Goal: Task Accomplishment & Management: Complete application form

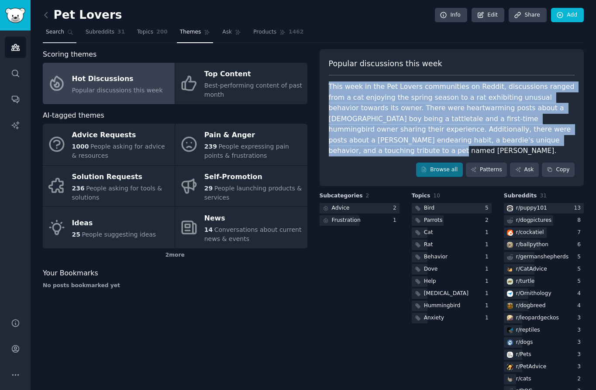
click at [62, 33] on span "Search" at bounding box center [55, 32] width 18 height 8
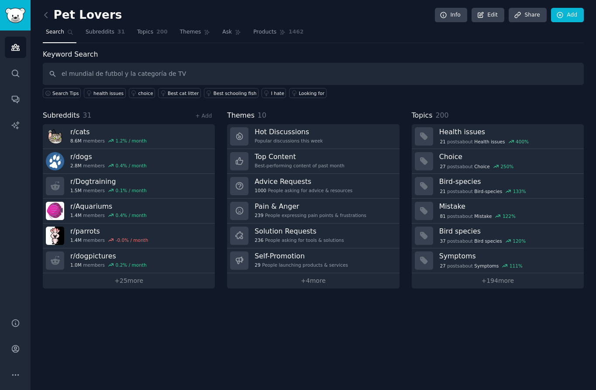
type input "el mundial de futbol y la categoría de TV"
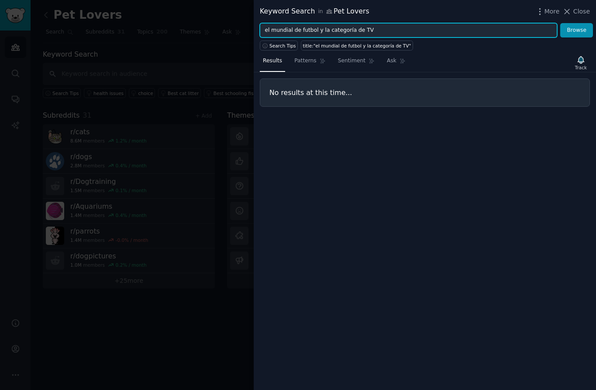
drag, startPoint x: 382, startPoint y: 31, endPoint x: 315, endPoint y: 28, distance: 66.8
click at [316, 30] on input "el mundial de futbol y la categoría de TV" at bounding box center [408, 30] width 297 height 15
click at [576, 30] on button "Browse" at bounding box center [576, 30] width 33 height 15
drag, startPoint x: 319, startPoint y: 30, endPoint x: 260, endPoint y: 30, distance: 59.8
click at [260, 30] on input "el mundial de futbol" at bounding box center [408, 30] width 297 height 15
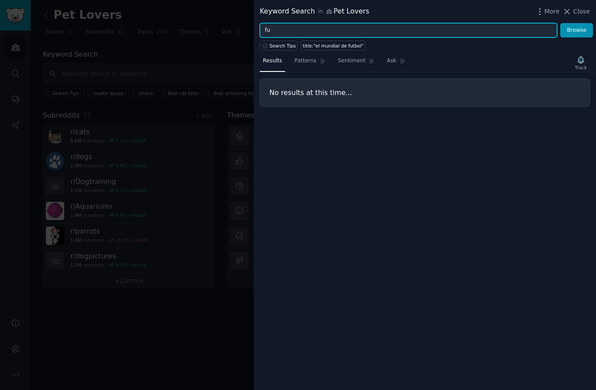
type input "f"
click at [576, 30] on button "Browse" at bounding box center [576, 30] width 33 height 15
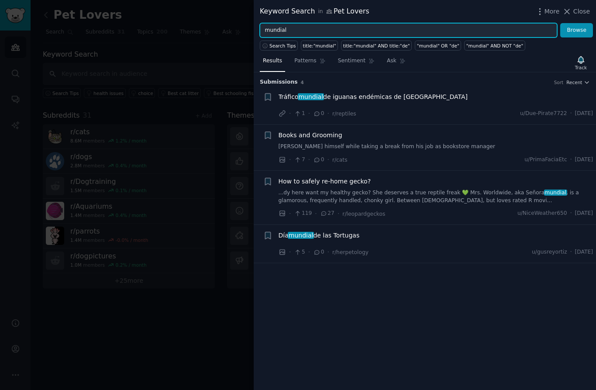
click at [294, 31] on input "mundial" at bounding box center [408, 30] width 297 height 15
click at [576, 30] on button "Browse" at bounding box center [576, 30] width 33 height 15
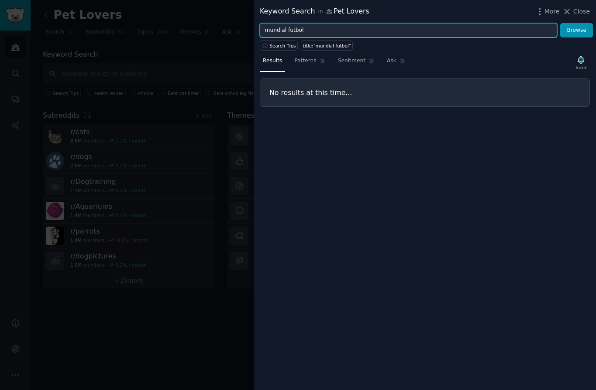
click at [310, 27] on input "mundial futbol" at bounding box center [408, 30] width 297 height 15
click at [576, 30] on button "Browse" at bounding box center [576, 30] width 33 height 15
type input "m"
type input "f"
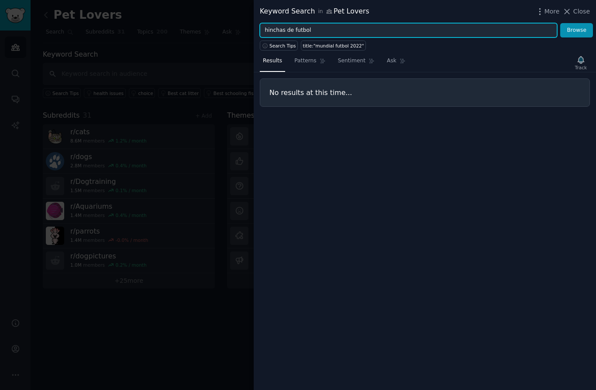
type input "hinchas de futbol"
click at [576, 30] on button "Browse" at bounding box center [576, 30] width 33 height 15
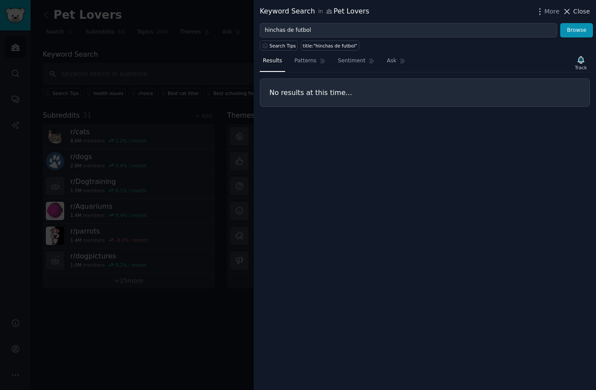
click at [571, 11] on icon at bounding box center [566, 11] width 9 height 9
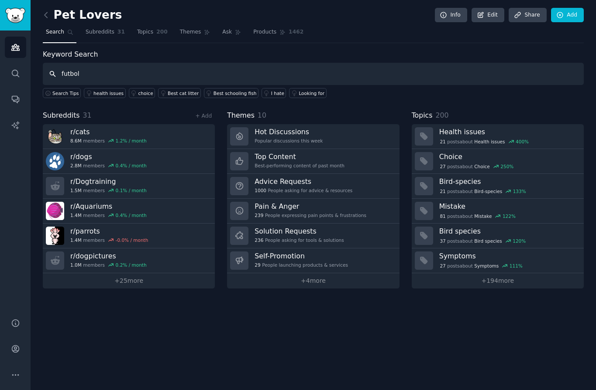
type input "futbol"
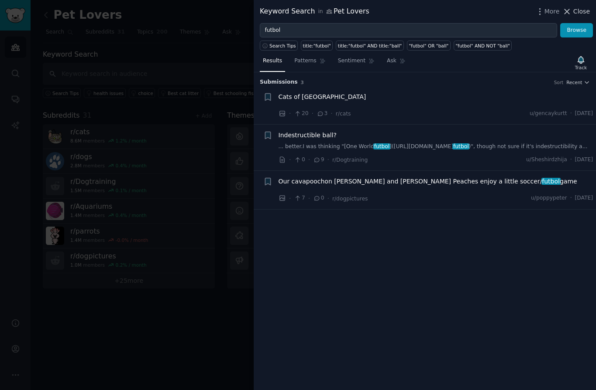
click at [568, 12] on icon at bounding box center [567, 11] width 5 height 5
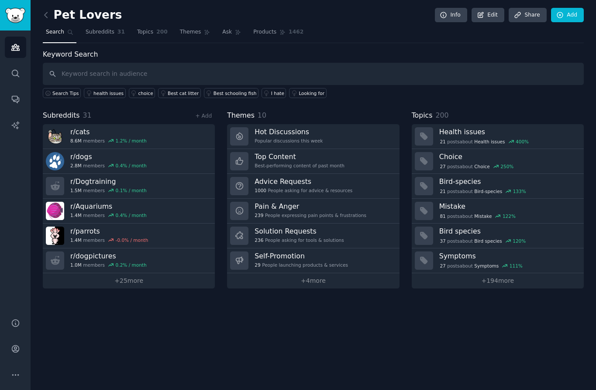
click at [67, 34] on icon at bounding box center [70, 32] width 6 height 6
click at [17, 70] on icon "Sidebar" at bounding box center [15, 73] width 9 height 9
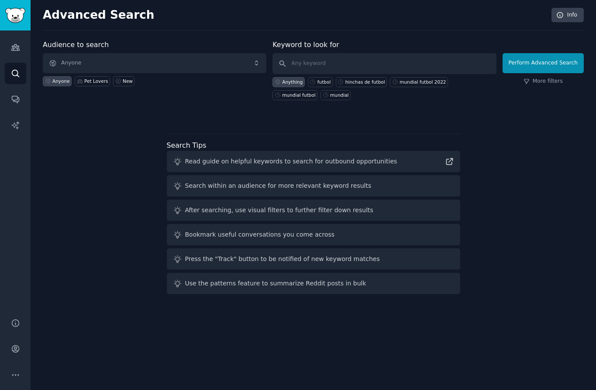
click at [107, 65] on span "Anyone" at bounding box center [154, 63] width 223 height 20
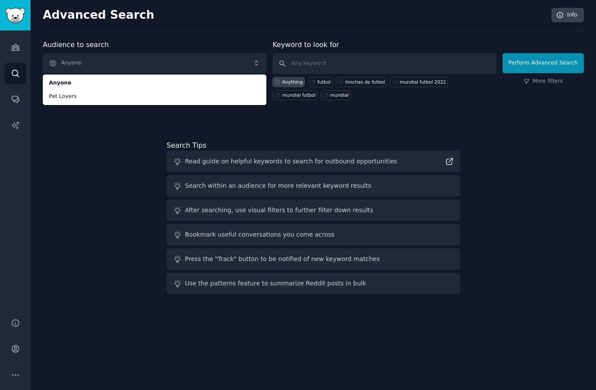
click at [91, 64] on span "Anyone" at bounding box center [154, 63] width 223 height 20
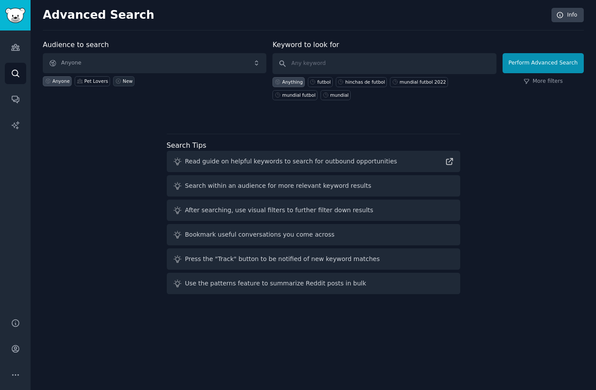
click at [127, 82] on div "New" at bounding box center [128, 81] width 10 height 6
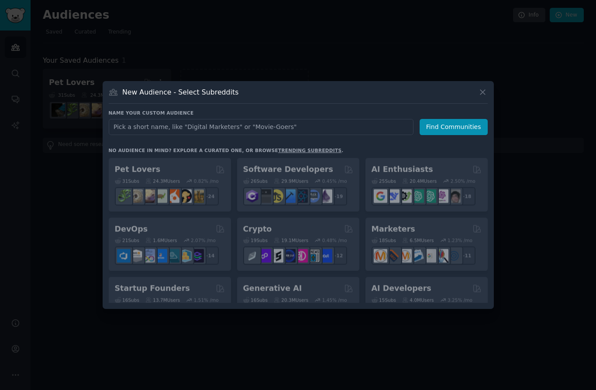
click at [151, 123] on input "text" at bounding box center [261, 127] width 305 height 16
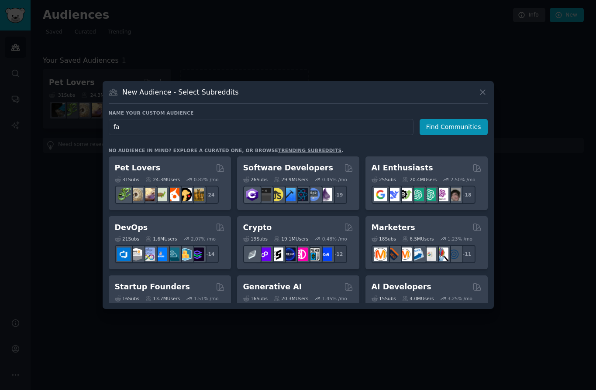
type input "f"
type input "hinchas de futbol y el Mundial"
click at [455, 127] on button "Find Communities" at bounding box center [453, 127] width 68 height 16
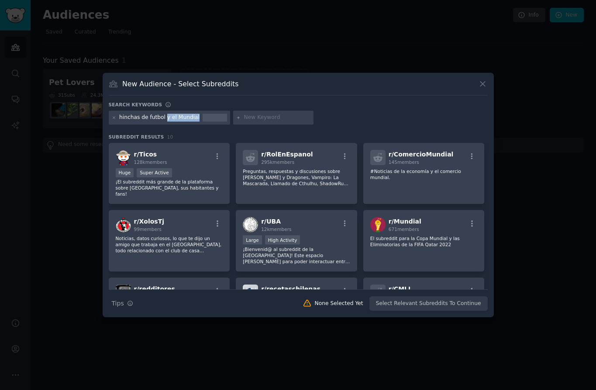
drag, startPoint x: 164, startPoint y: 118, endPoint x: 200, endPoint y: 119, distance: 36.2
click at [200, 119] on div "hinchas de futbol y el Mundial" at bounding box center [170, 118] width 122 height 14
click at [196, 116] on div "hinchas de futbol y el Mundial" at bounding box center [170, 118] width 122 height 14
drag, startPoint x: 197, startPoint y: 117, endPoint x: 164, endPoint y: 119, distance: 32.3
click at [164, 119] on div "hinchas de futbol y el Mundial" at bounding box center [170, 118] width 122 height 14
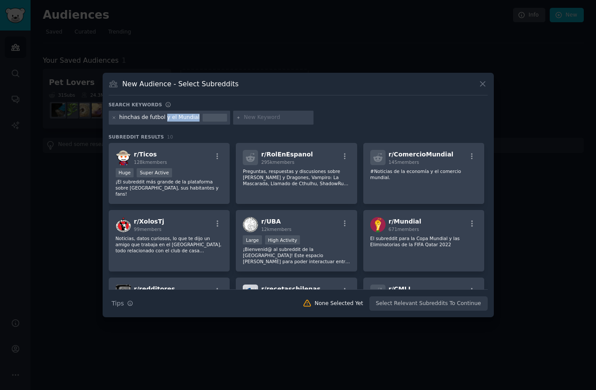
click at [482, 85] on icon at bounding box center [482, 83] width 9 height 9
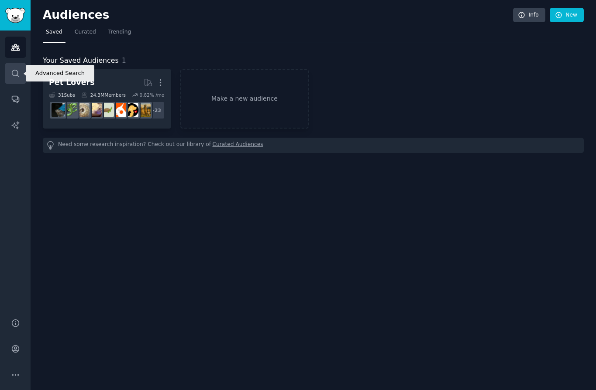
click at [11, 74] on icon "Sidebar" at bounding box center [15, 73] width 9 height 9
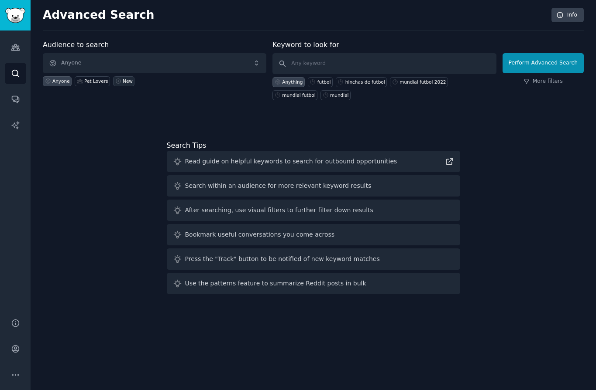
click at [125, 80] on div "New" at bounding box center [128, 81] width 10 height 6
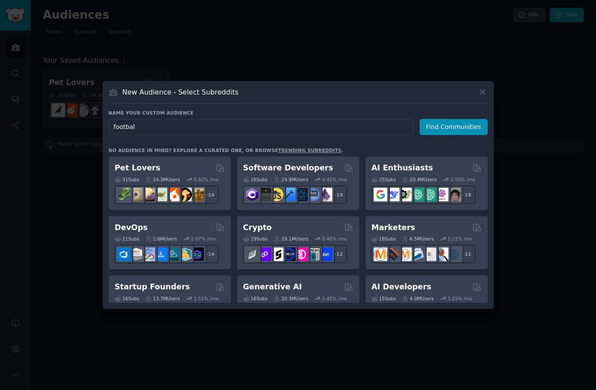
type input "football"
click at [455, 127] on button "Find Communities" at bounding box center [453, 127] width 68 height 16
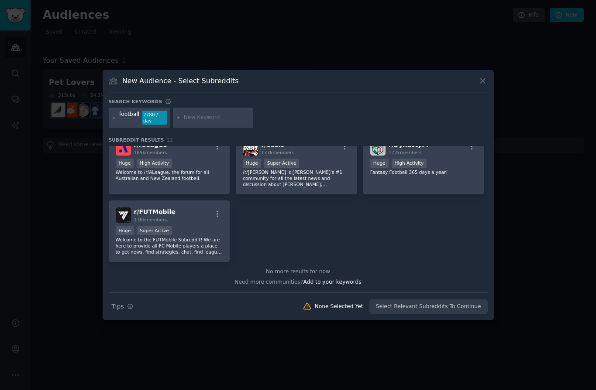
scroll to position [417, 0]
click at [139, 114] on div "football 2780 / day" at bounding box center [140, 118] width 62 height 20
click at [204, 121] on input "text" at bounding box center [217, 118] width 66 height 8
type input "mundial 2026"
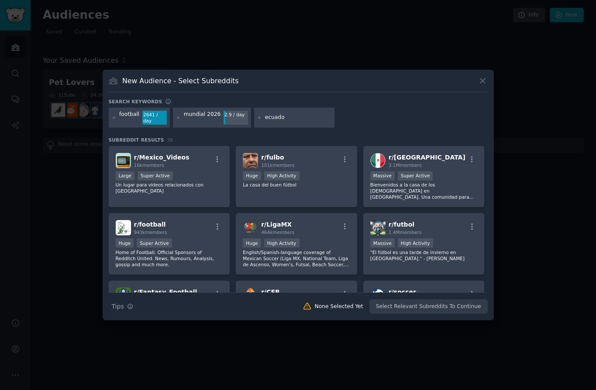
type input "[GEOGRAPHIC_DATA]"
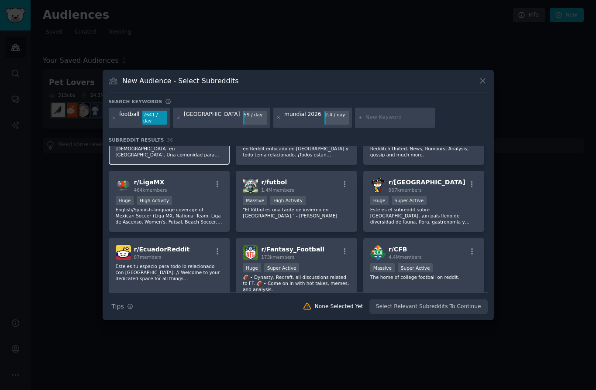
scroll to position [109, 0]
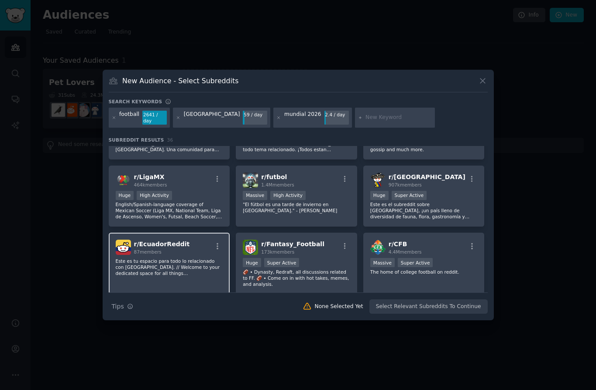
click at [153, 261] on p "Este es tu espacio para todo lo relacionado con [GEOGRAPHIC_DATA]. // Welcome t…" at bounding box center [169, 267] width 107 height 18
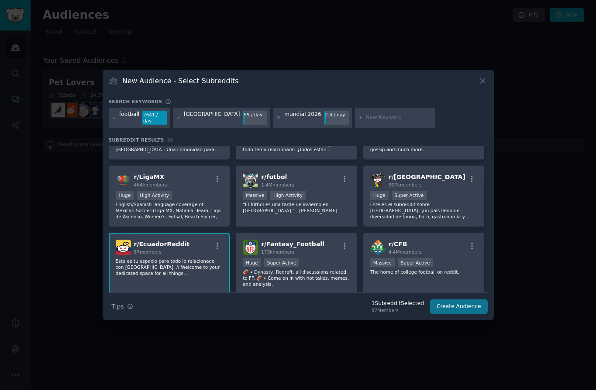
click at [454, 306] on button "Create Audience" at bounding box center [459, 307] width 58 height 15
click at [454, 306] on div "Search Tips Tips 1 Subreddit Selected 87 Members Create Audience" at bounding box center [298, 304] width 379 height 22
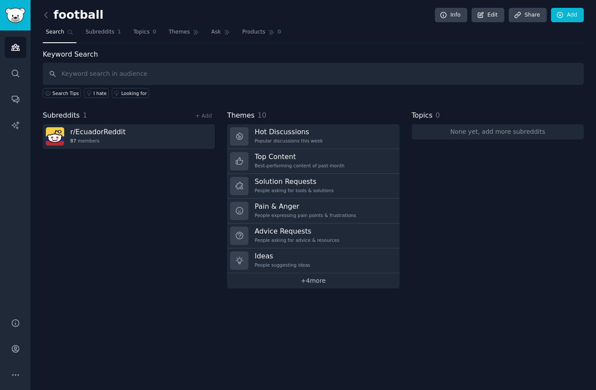
click at [317, 280] on link "+ 4 more" at bounding box center [313, 281] width 172 height 15
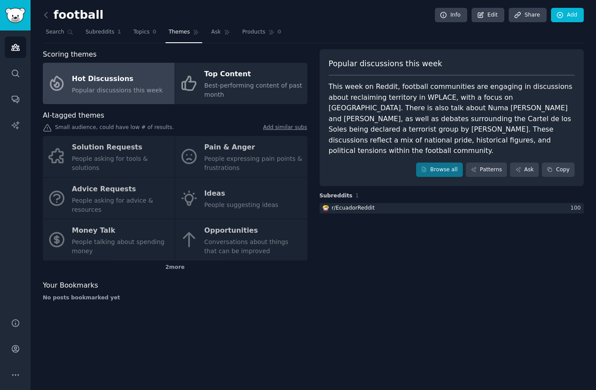
click at [251, 162] on div "Solution Requests People asking for tools & solutions Pain & Anger People expre…" at bounding box center [175, 198] width 264 height 125
click at [240, 167] on div "Solution Requests People asking for tools & solutions Pain & Anger People expre…" at bounding box center [175, 198] width 264 height 125
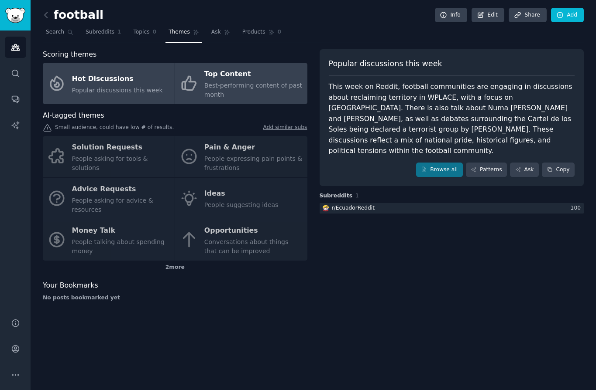
click at [255, 84] on span "Best-performing content of past month" at bounding box center [253, 90] width 98 height 16
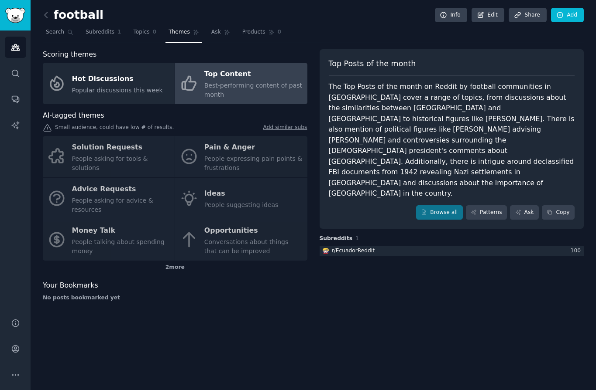
click at [208, 161] on div "Solution Requests People asking for tools & solutions Pain & Anger People expre…" at bounding box center [175, 198] width 264 height 125
click at [195, 159] on div "Solution Requests People asking for tools & solutions Pain & Anger People expre…" at bounding box center [175, 198] width 264 height 125
click at [249, 171] on div "Solution Requests People asking for tools & solutions Pain & Anger People expre…" at bounding box center [175, 198] width 264 height 125
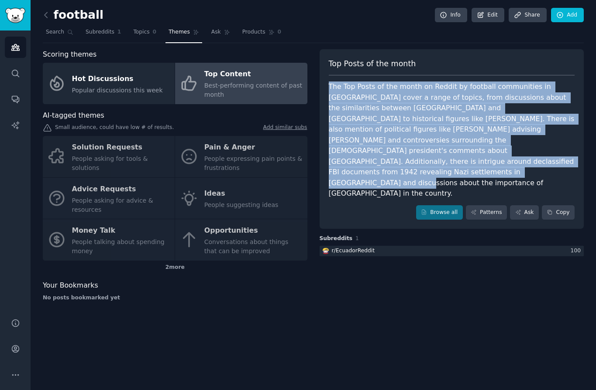
drag, startPoint x: 466, startPoint y: 162, endPoint x: 319, endPoint y: 88, distance: 163.9
click at [320, 88] on div "Top Posts of the month The Top Posts of the month on Reddit by football communi…" at bounding box center [451, 139] width 264 height 180
copy div "The Top Posts of the month on Reddit by football communities in [GEOGRAPHIC_DAT…"
